Goal: Information Seeking & Learning: Learn about a topic

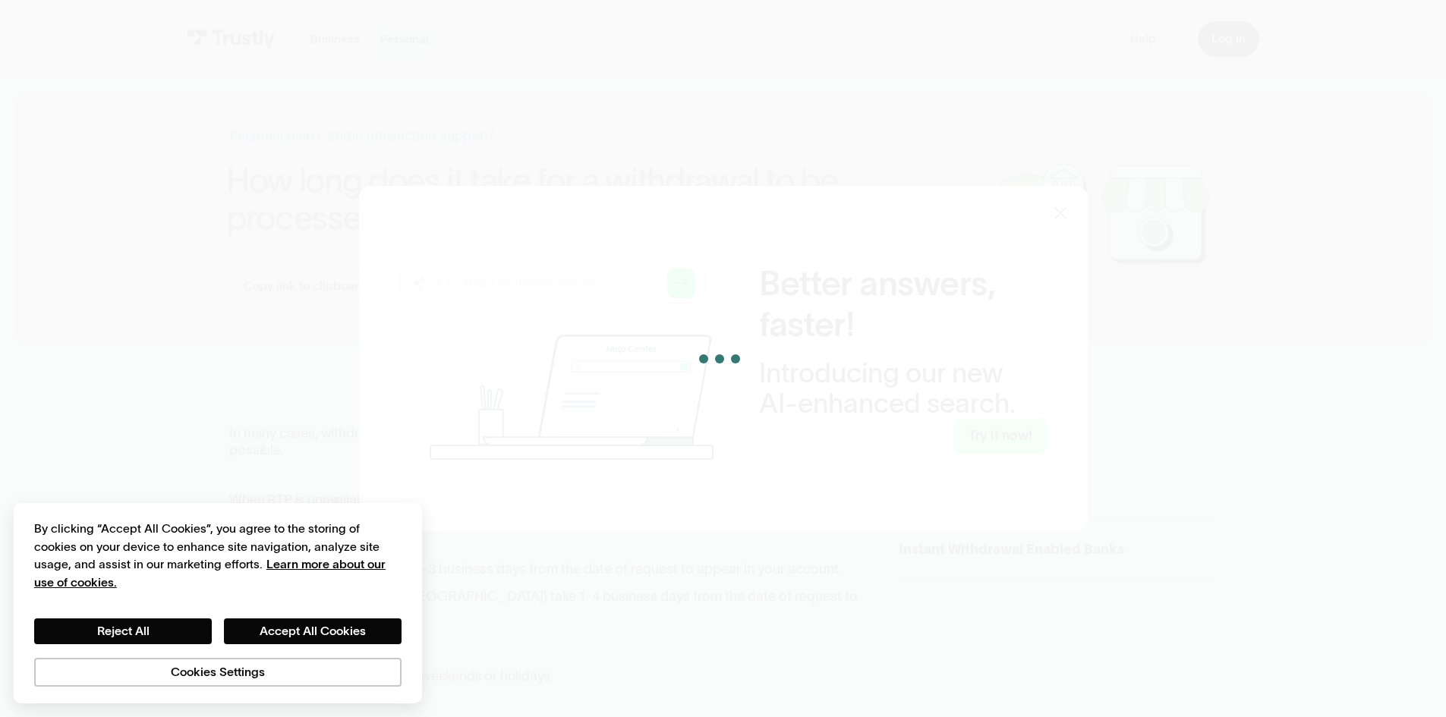
drag, startPoint x: 0, startPoint y: 0, endPoint x: 305, endPoint y: 367, distance: 477.0
click at [289, 373] on div at bounding box center [723, 358] width 1446 height 717
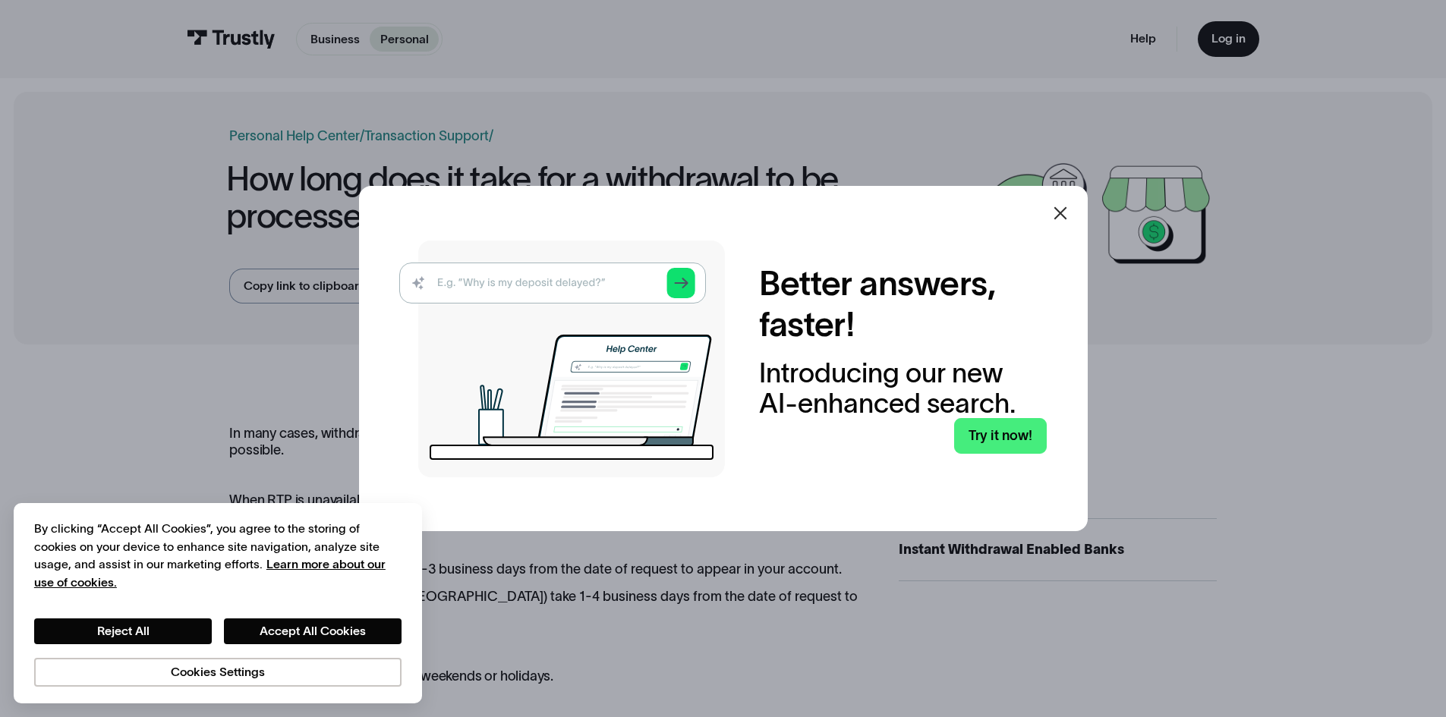
click at [1076, 206] on div at bounding box center [1060, 213] width 36 height 36
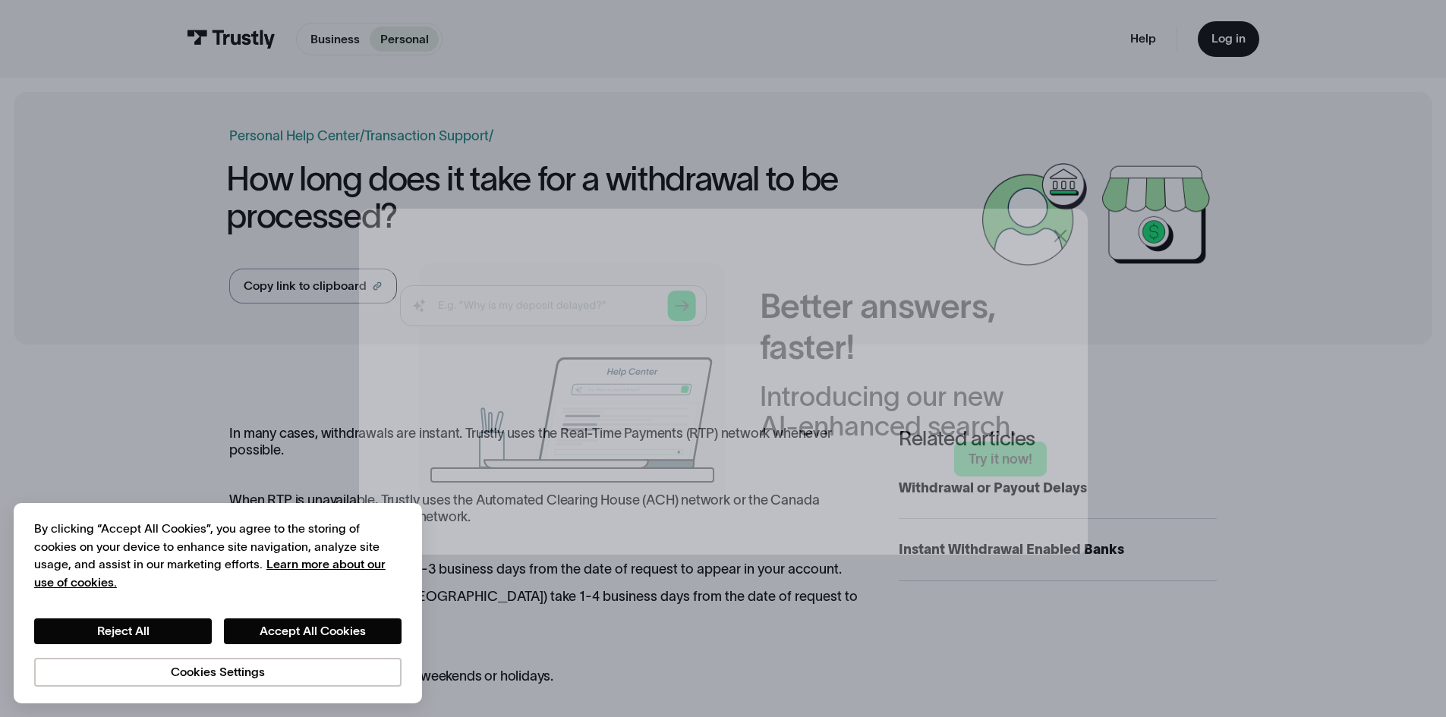
click at [1053, 220] on div at bounding box center [1060, 236] width 36 height 36
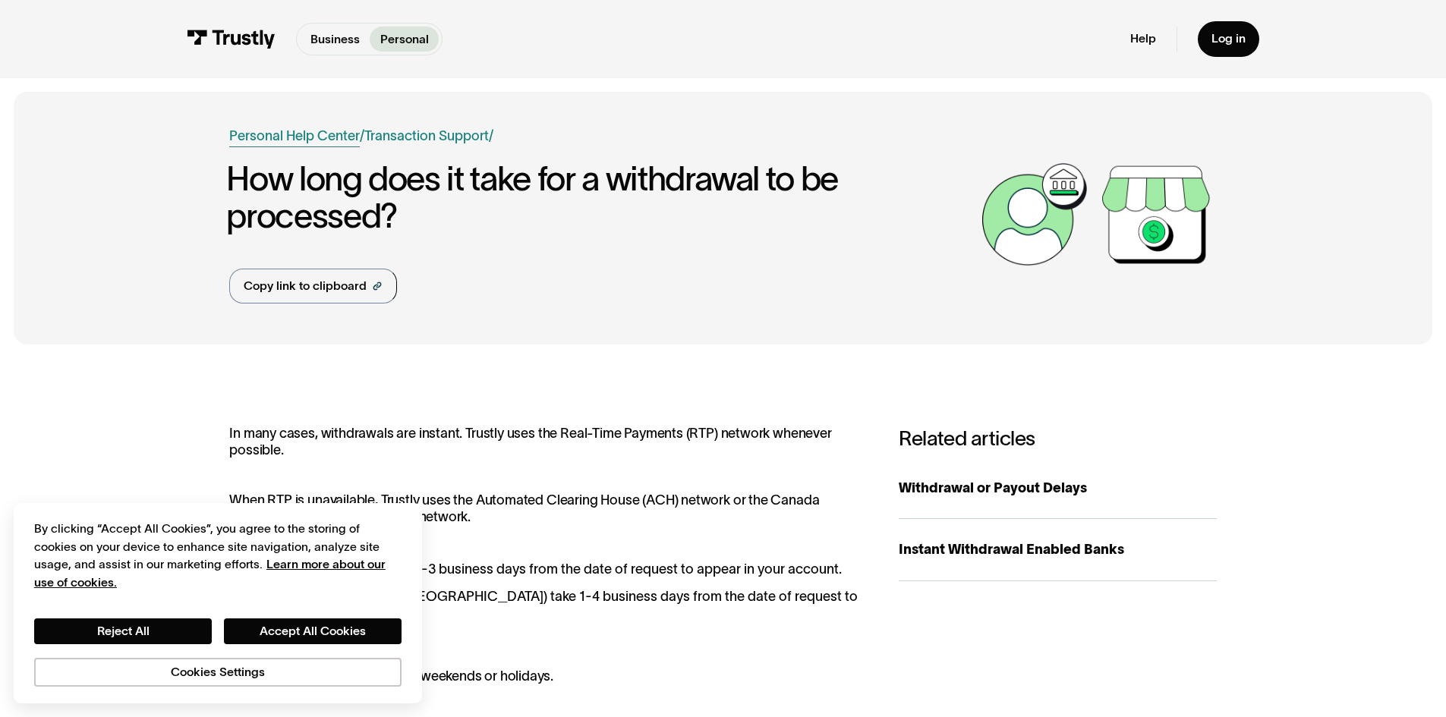
click at [274, 140] on link "Personal Help Center" at bounding box center [294, 136] width 131 height 20
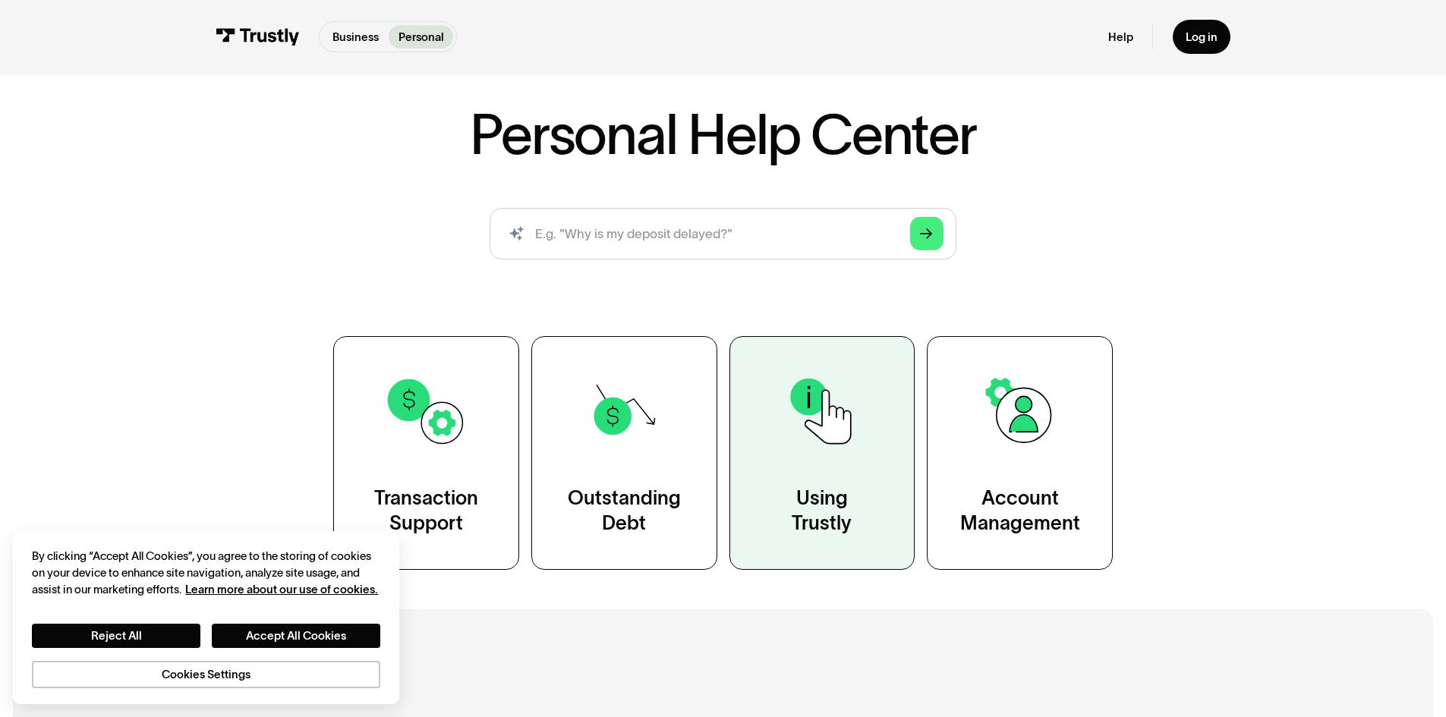
scroll to position [152, 0]
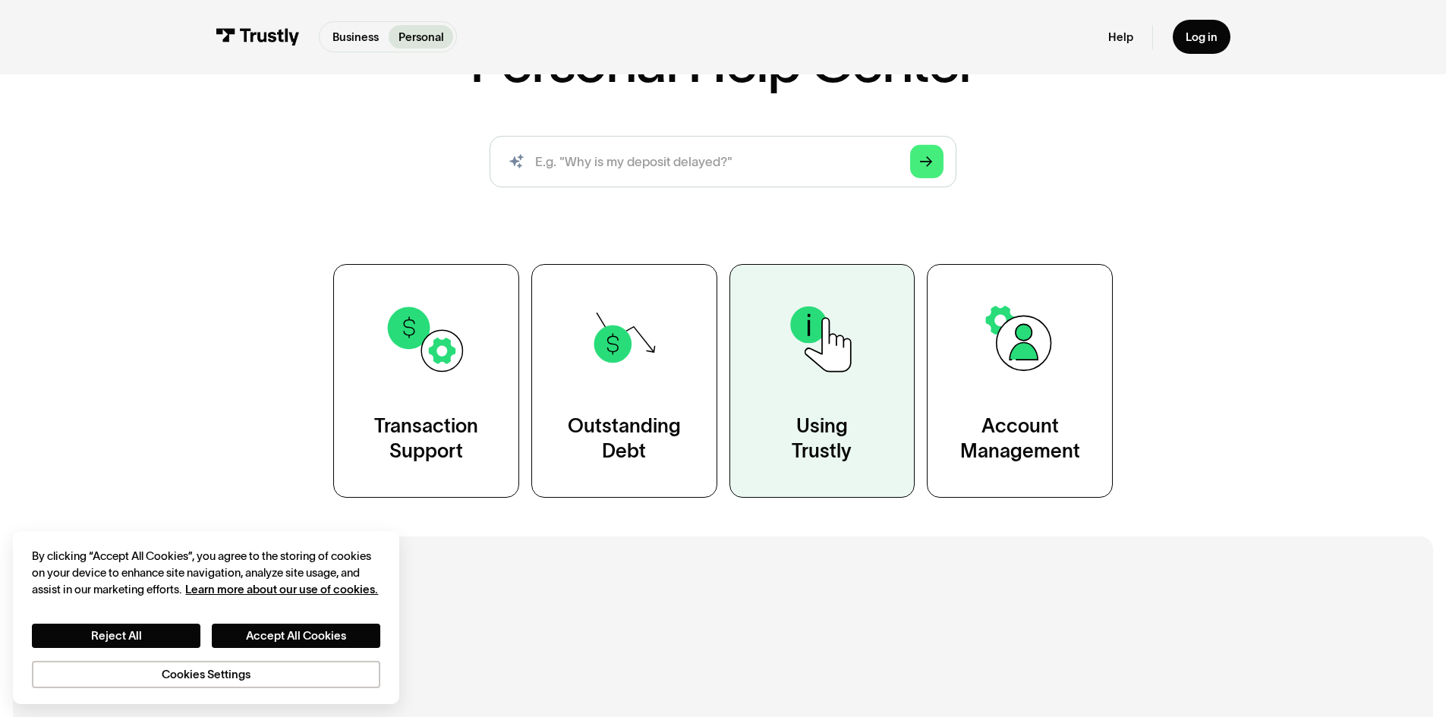
click at [908, 471] on link "Using Trustly" at bounding box center [822, 380] width 186 height 233
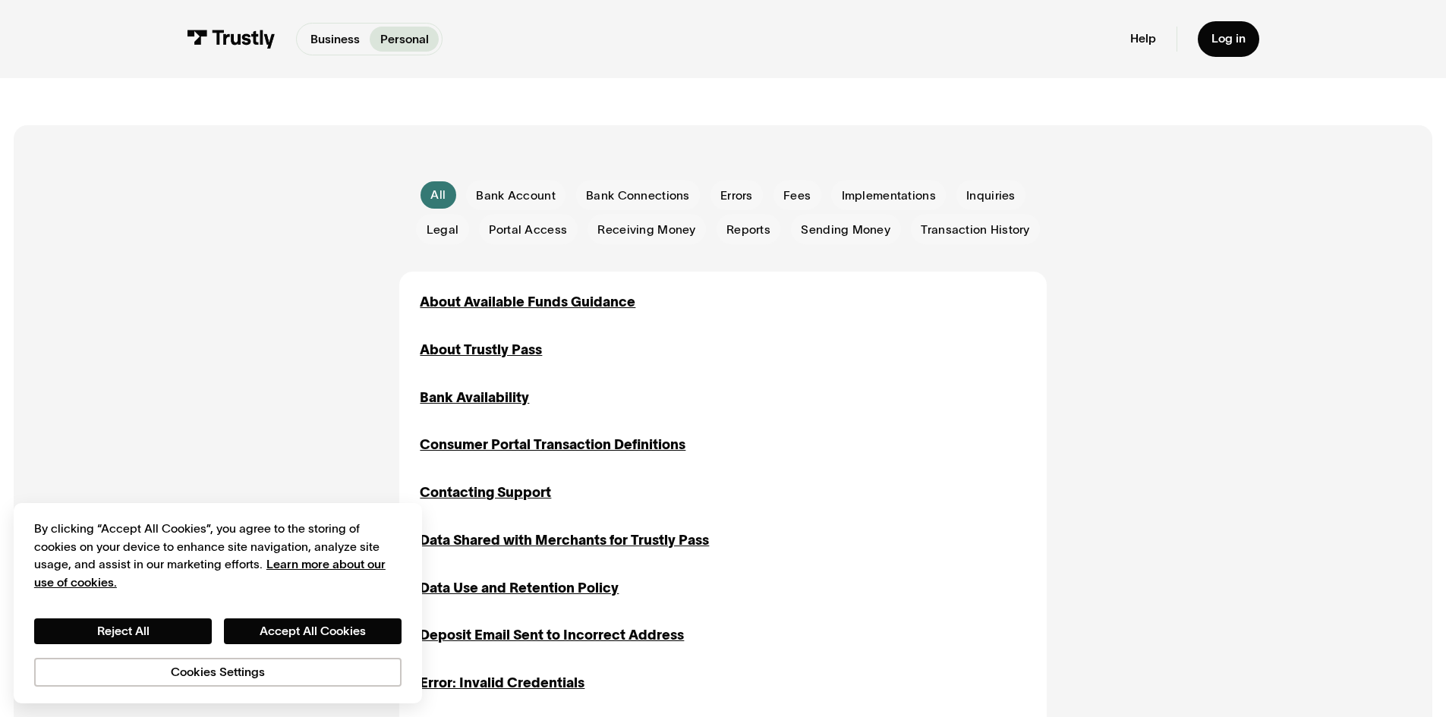
scroll to position [304, 0]
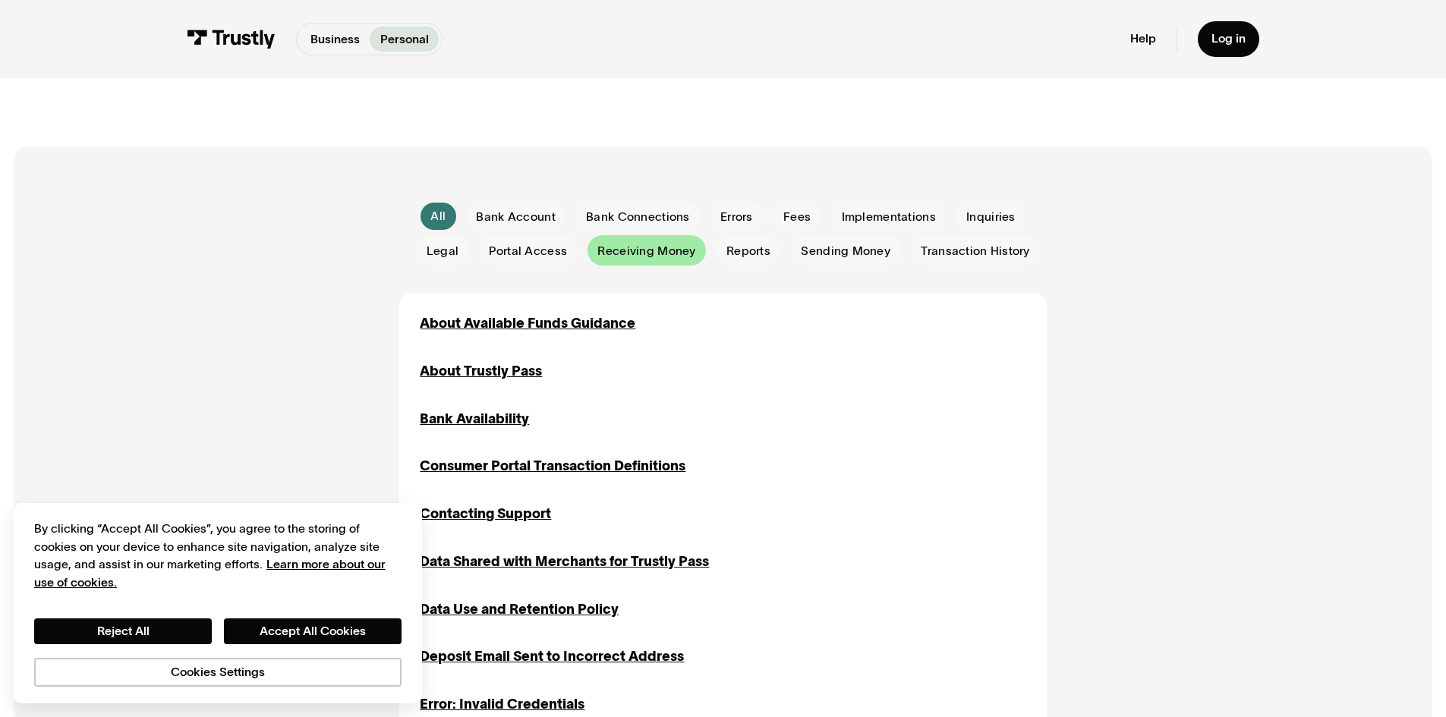
click at [602, 263] on div "Email Form" at bounding box center [647, 250] width 118 height 30
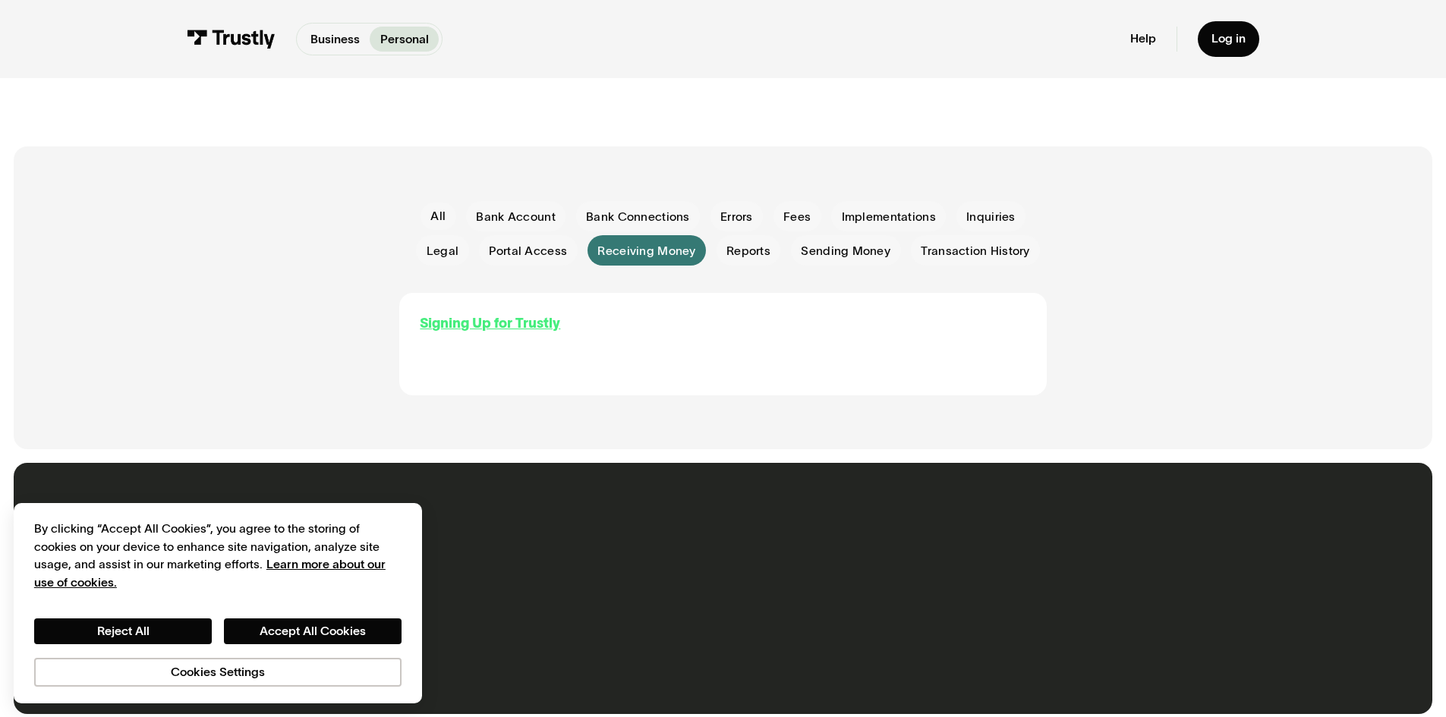
click at [462, 326] on div "Signing Up for Trustly" at bounding box center [490, 323] width 140 height 20
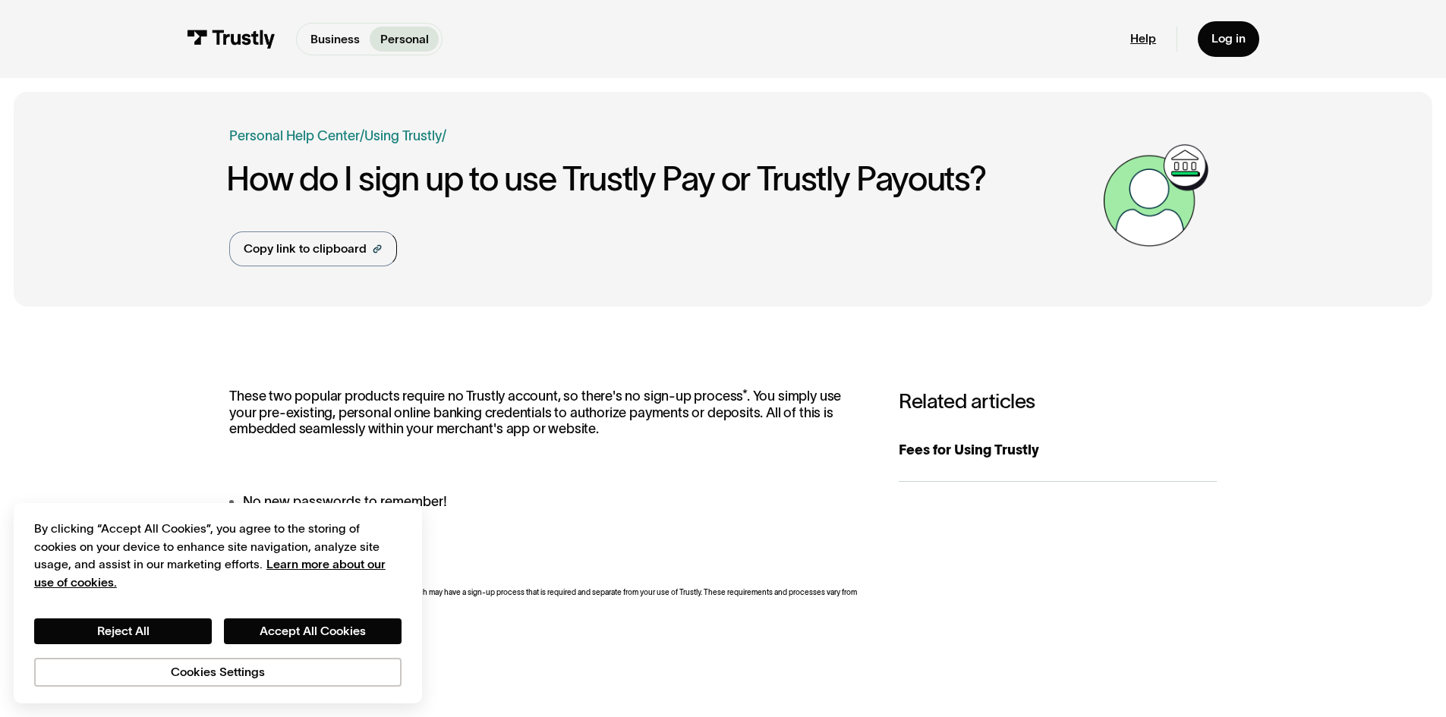
click at [1142, 45] on link "Help" at bounding box center [1143, 38] width 26 height 15
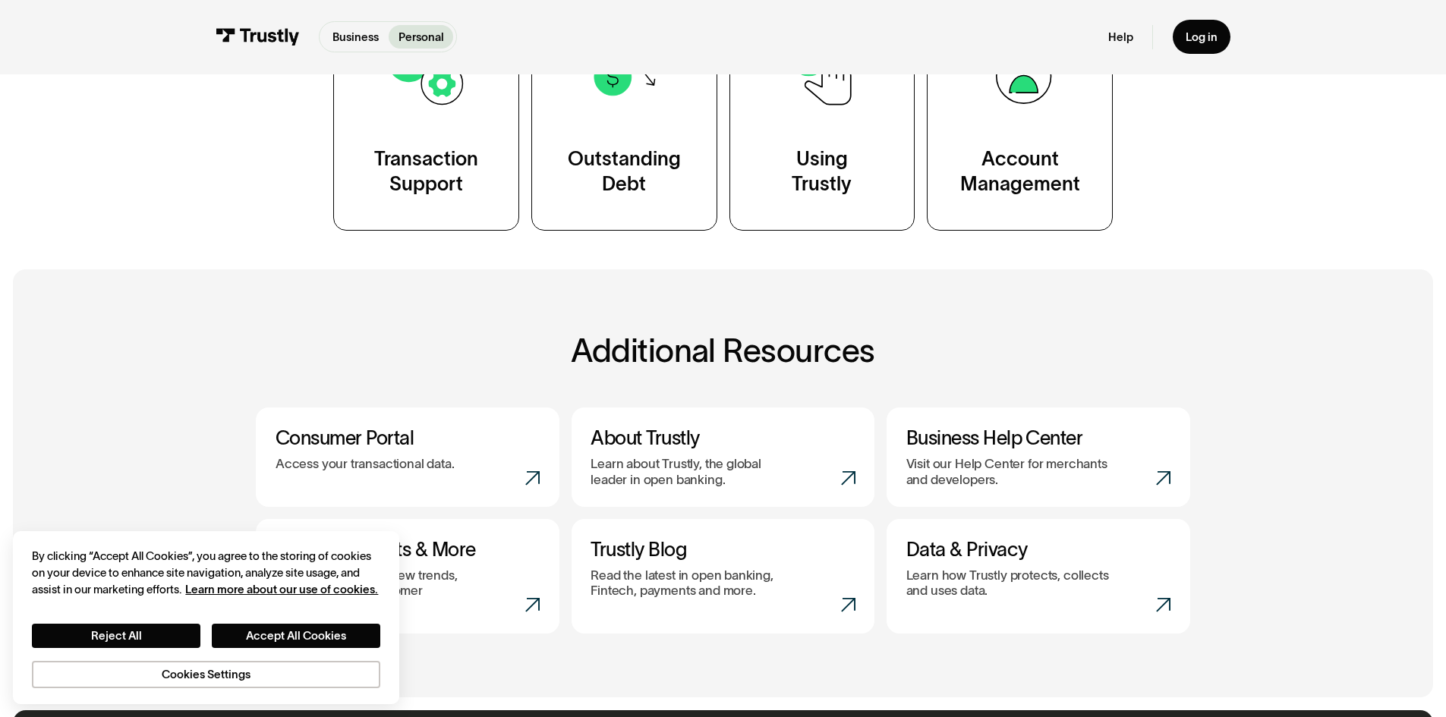
scroll to position [228, 0]
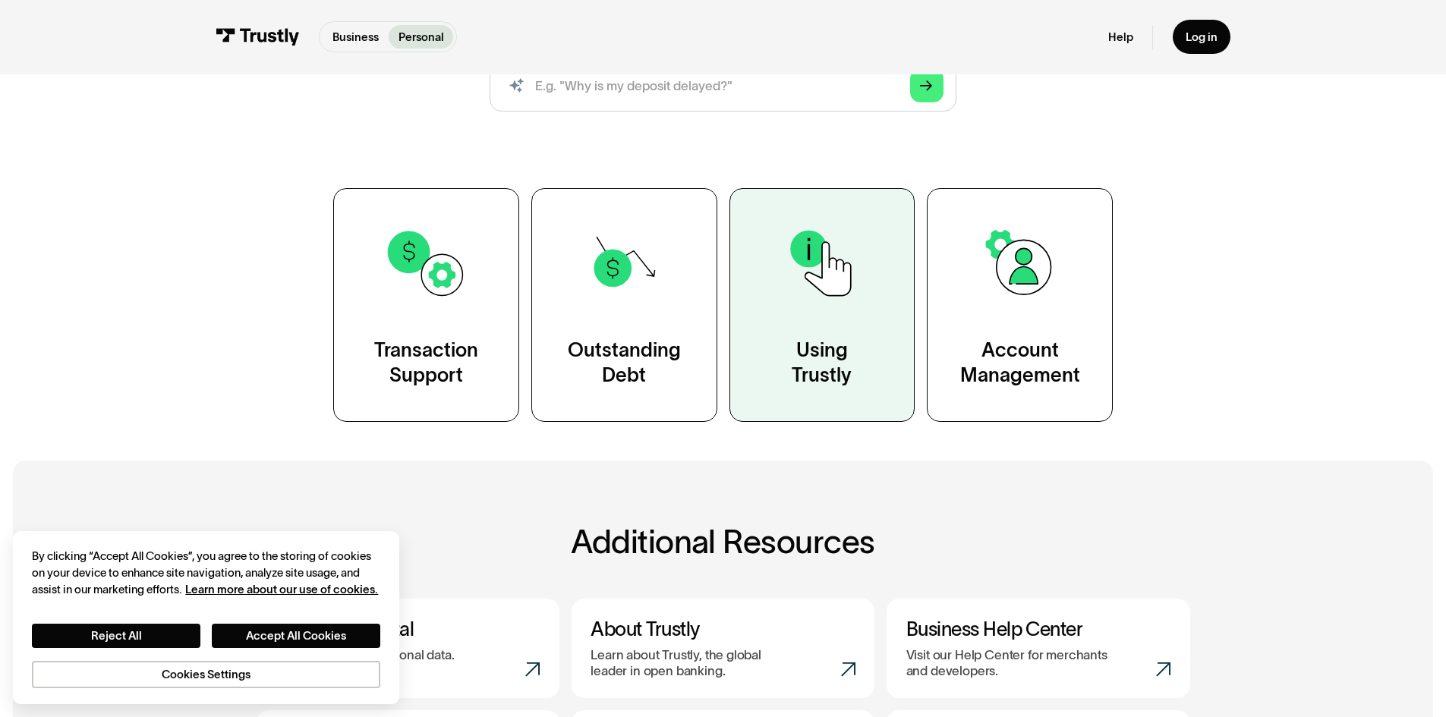
click at [858, 395] on link "Using Trustly" at bounding box center [822, 304] width 186 height 233
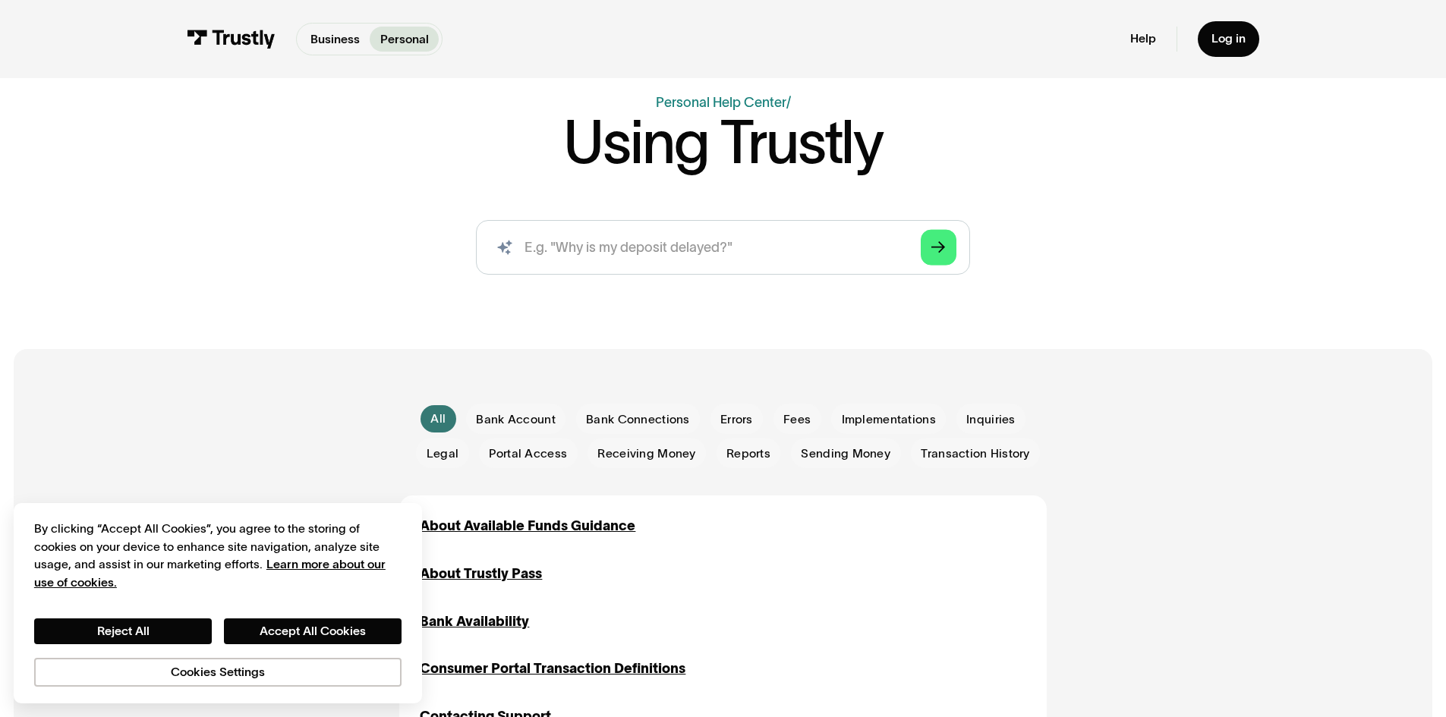
scroll to position [380, 0]
